Goal: Navigation & Orientation: Find specific page/section

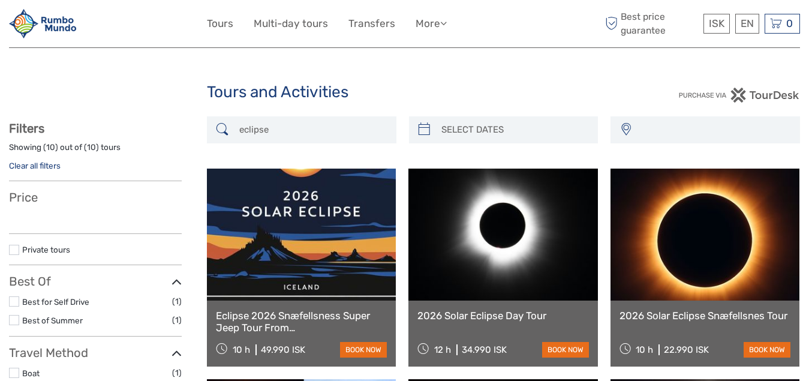
select select
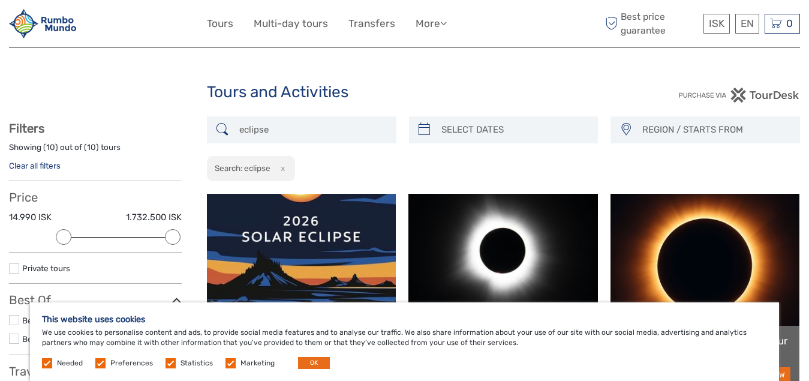
click at [404, 79] on div "Tours and Activities" at bounding box center [405, 97] width 396 height 38
click at [230, 367] on label at bounding box center [231, 363] width 10 height 10
click at [0, 0] on input "checkbox" at bounding box center [0, 0] width 0 height 0
click at [173, 361] on label at bounding box center [171, 363] width 10 height 10
click at [0, 0] on input "checkbox" at bounding box center [0, 0] width 0 height 0
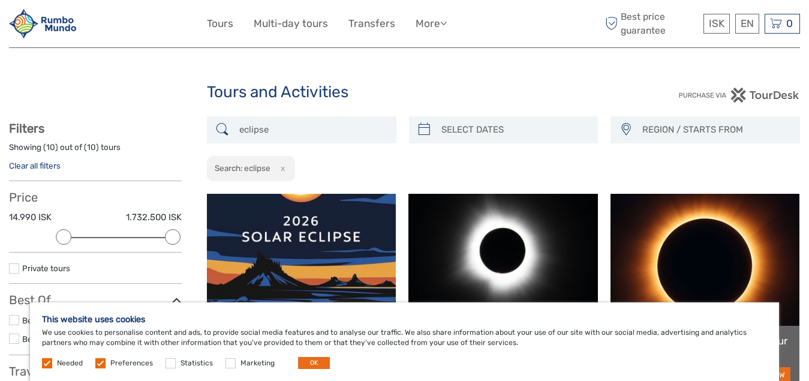
click at [103, 364] on label at bounding box center [100, 363] width 10 height 10
click at [0, 0] on input "checkbox" at bounding box center [0, 0] width 0 height 0
click at [302, 364] on button "OK" at bounding box center [314, 363] width 32 height 12
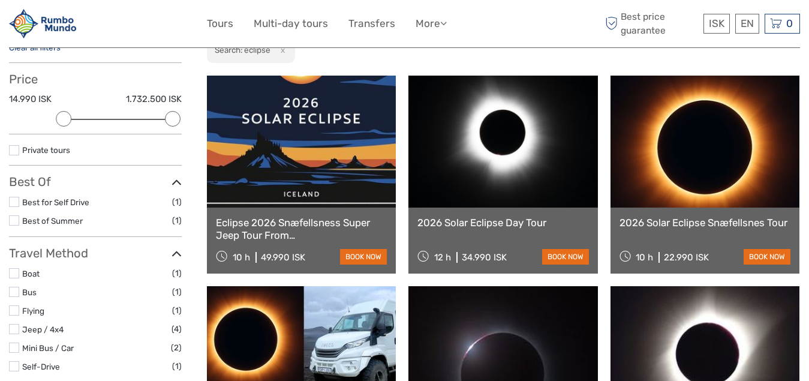
scroll to position [120, 0]
